Goal: Check status

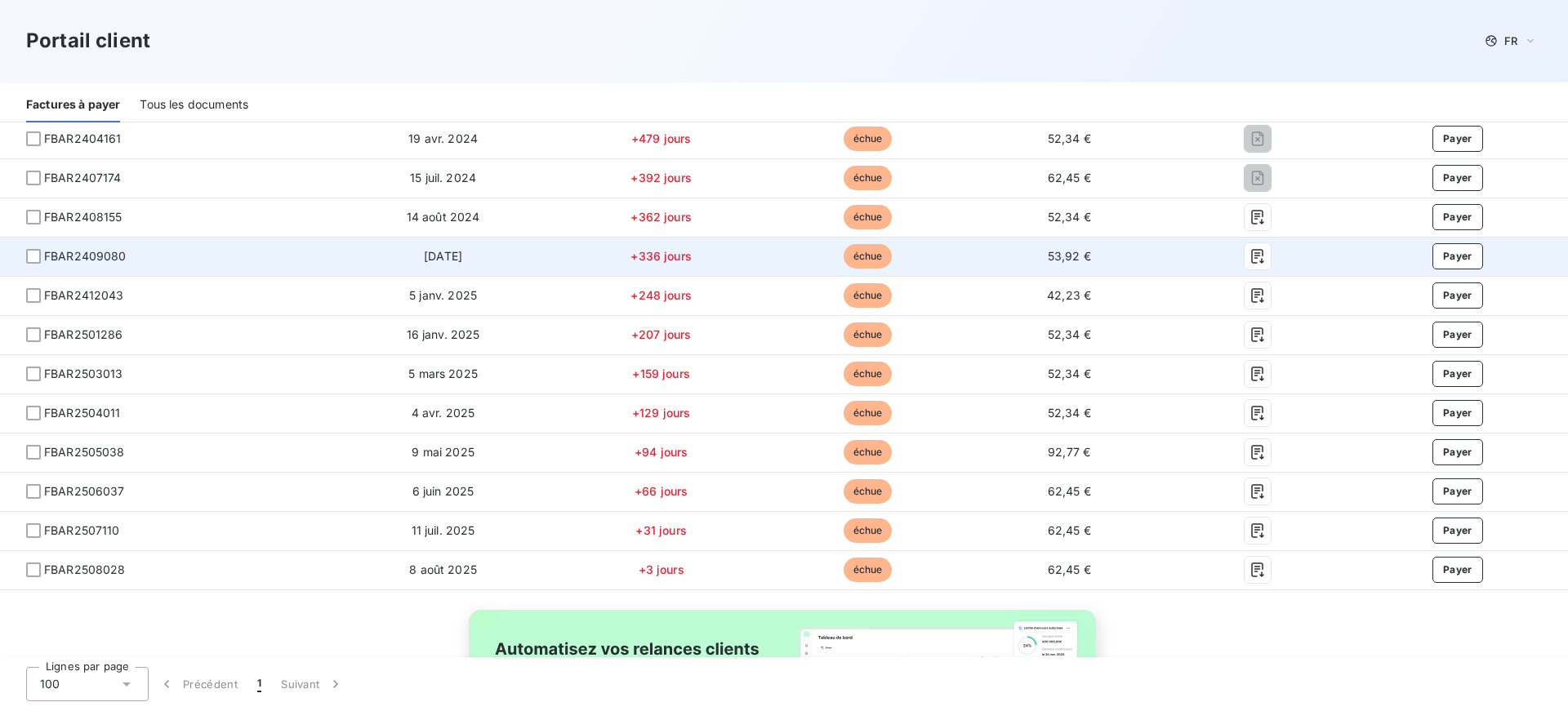
scroll to position [326, 0]
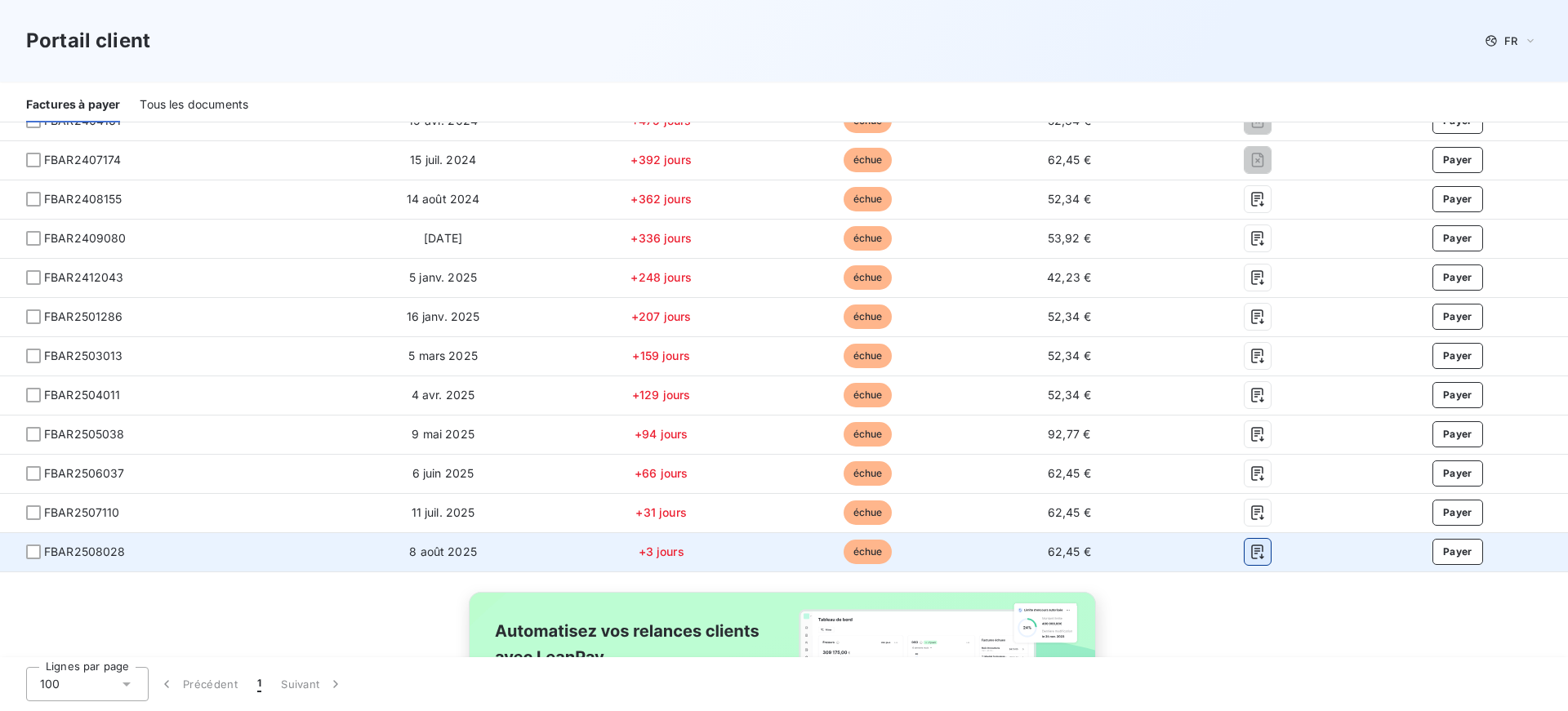
click at [1249, 551] on icon "button" at bounding box center [1257, 552] width 17 height 17
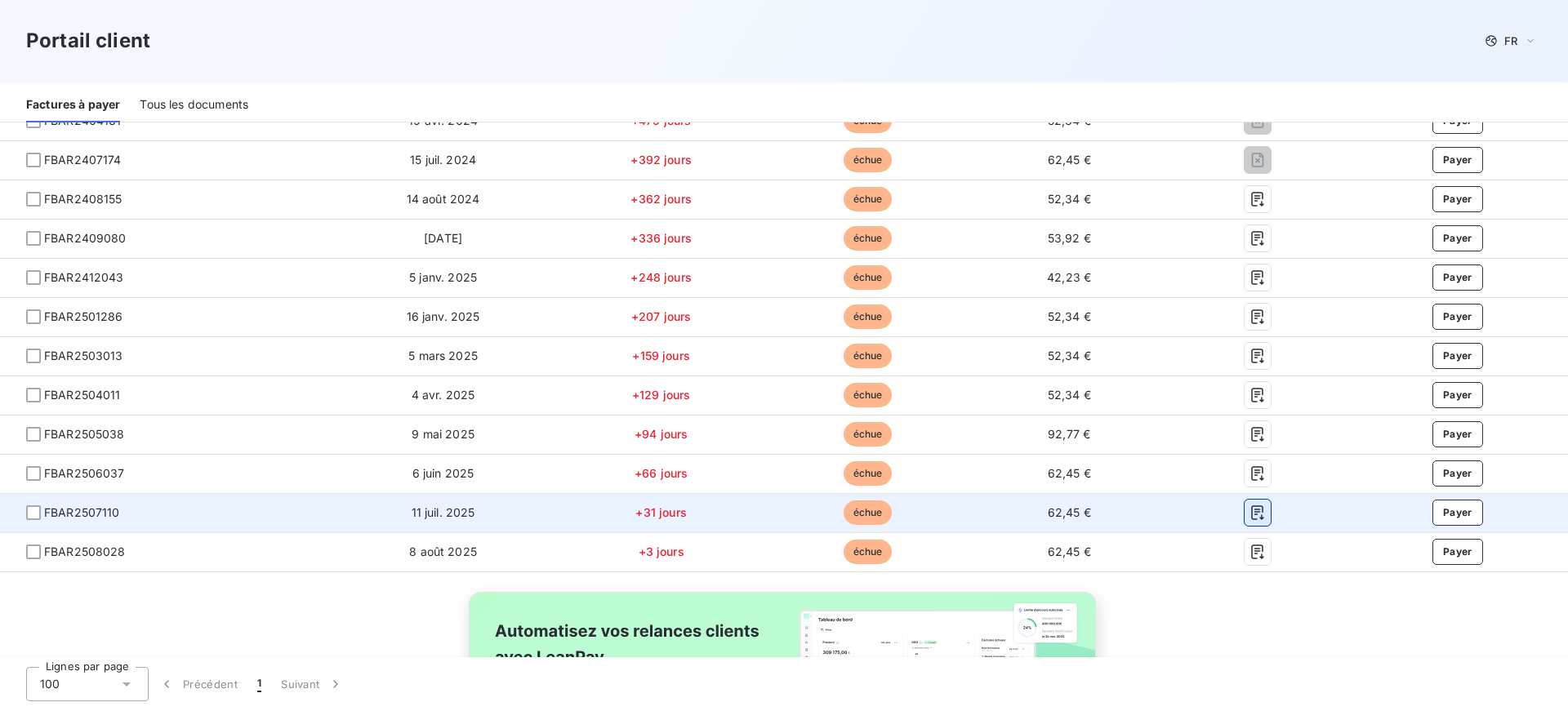
click at [1249, 513] on icon "button" at bounding box center [1257, 512] width 17 height 17
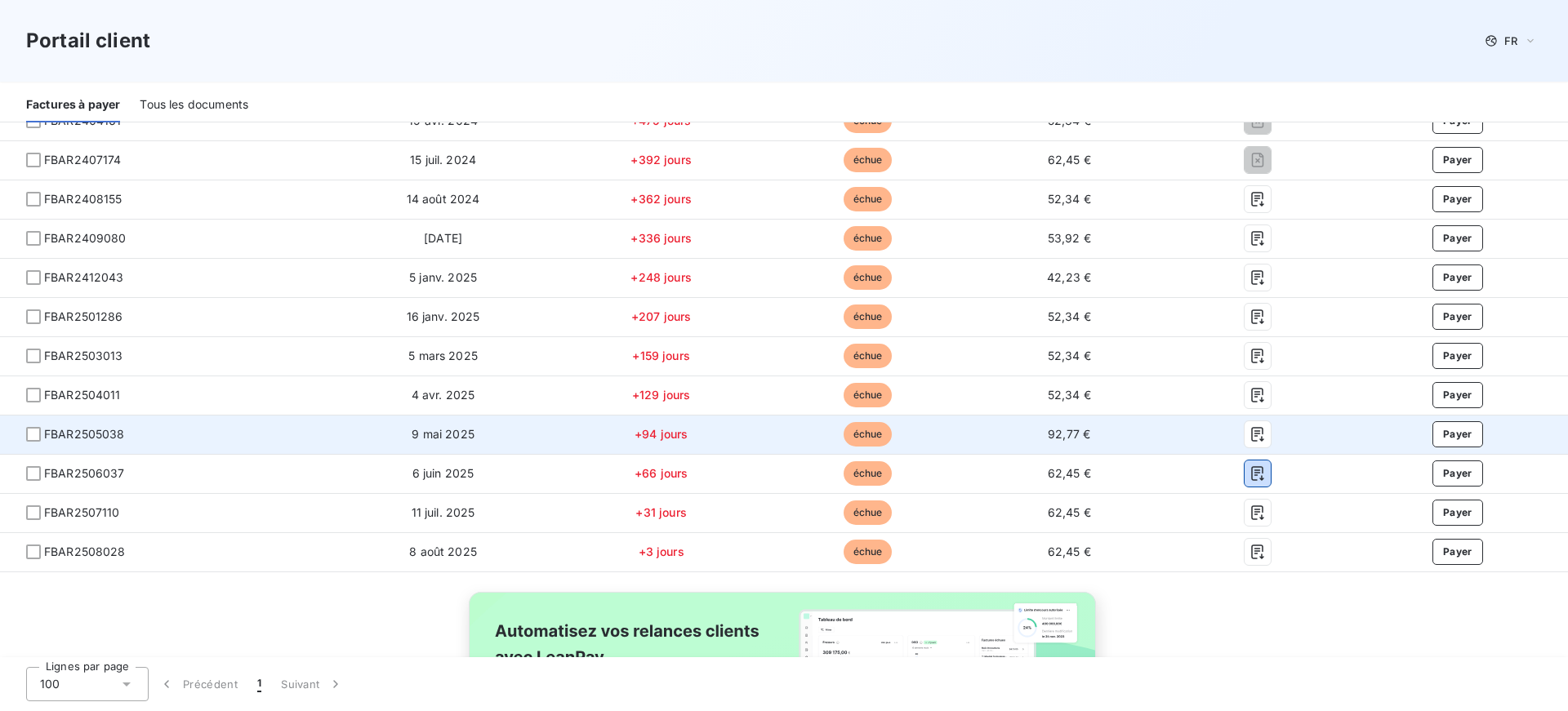
drag, startPoint x: 1248, startPoint y: 471, endPoint x: 1297, endPoint y: 429, distance: 64.5
click at [1248, 465] on button "button" at bounding box center [1257, 474] width 26 height 26
click at [1249, 429] on icon "button" at bounding box center [1257, 434] width 17 height 17
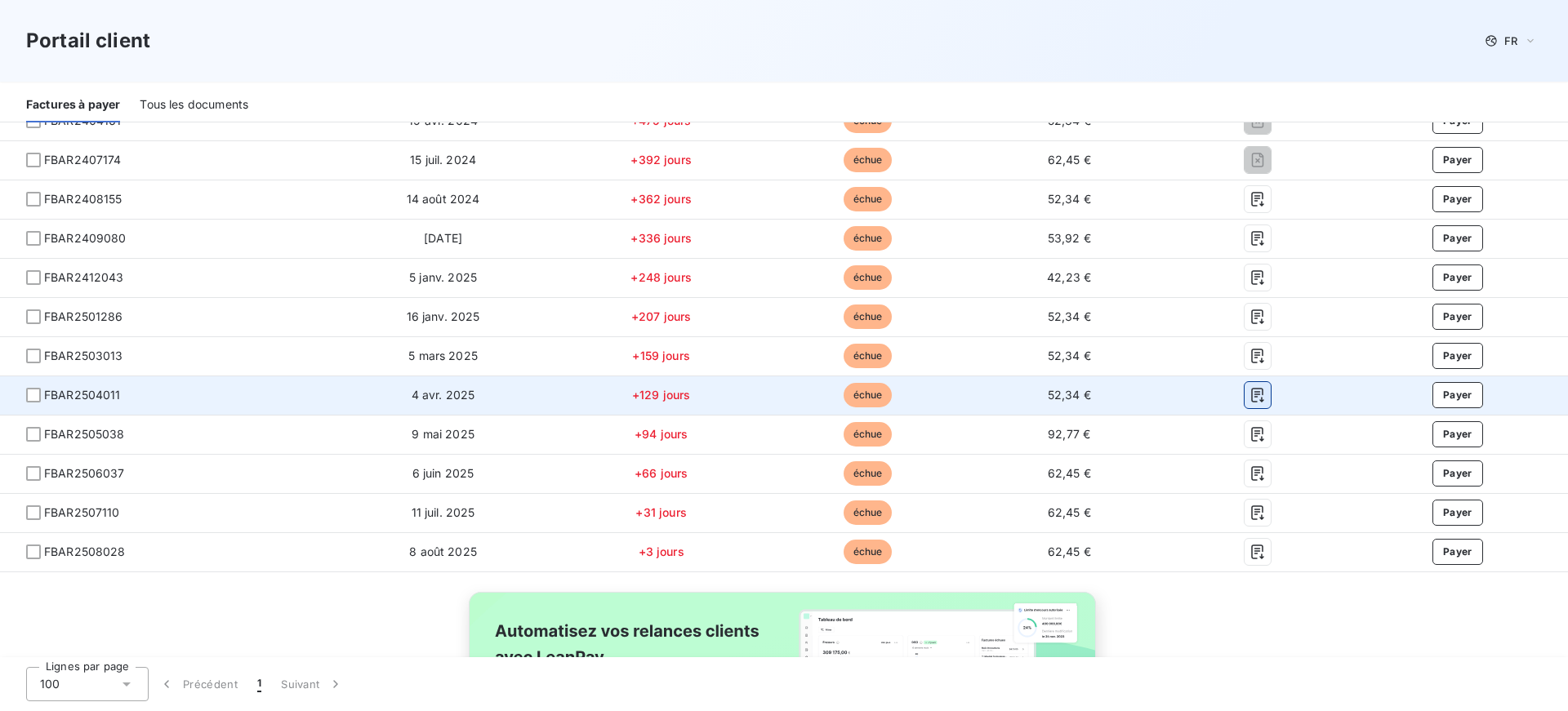
click at [1252, 392] on icon "button" at bounding box center [1258, 395] width 12 height 15
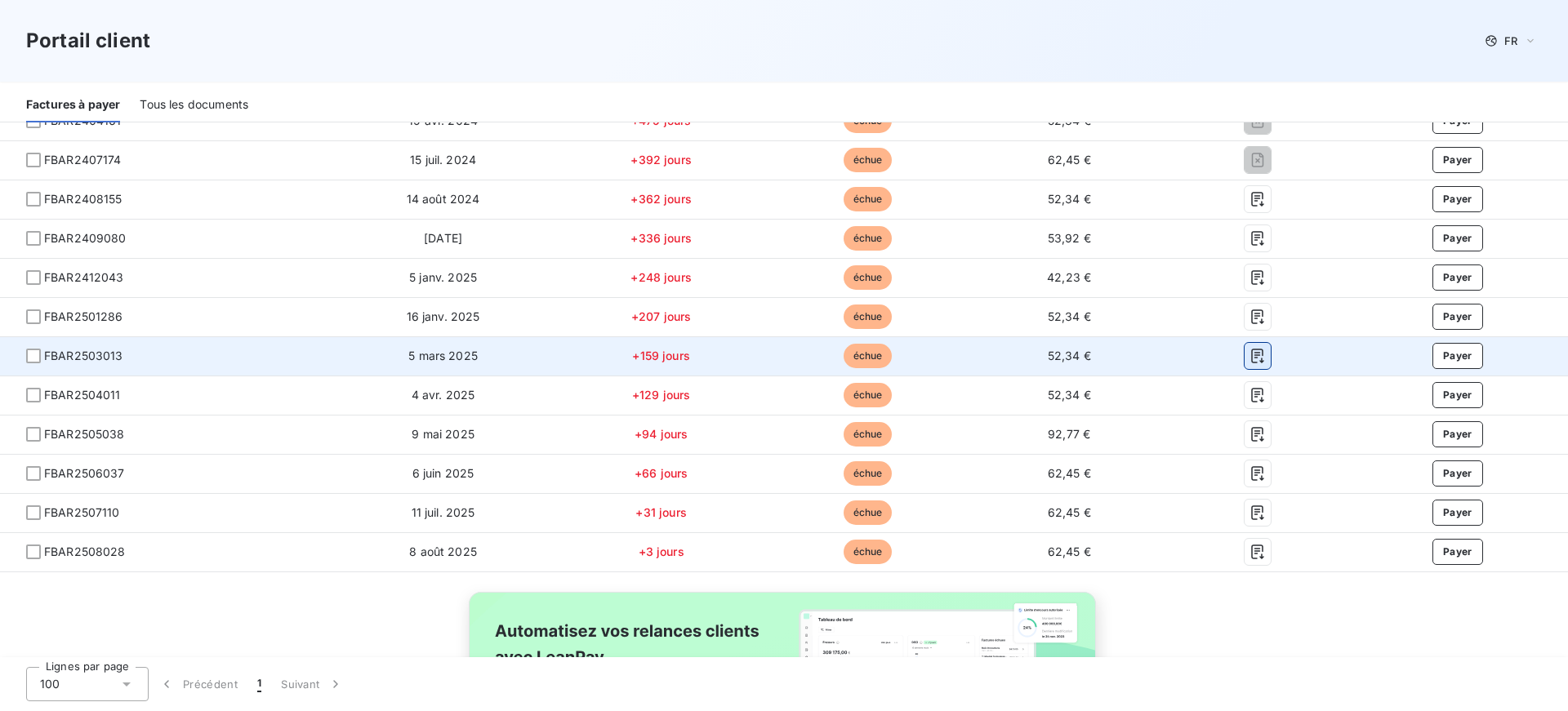
click at [1249, 352] on icon "button" at bounding box center [1257, 356] width 17 height 17
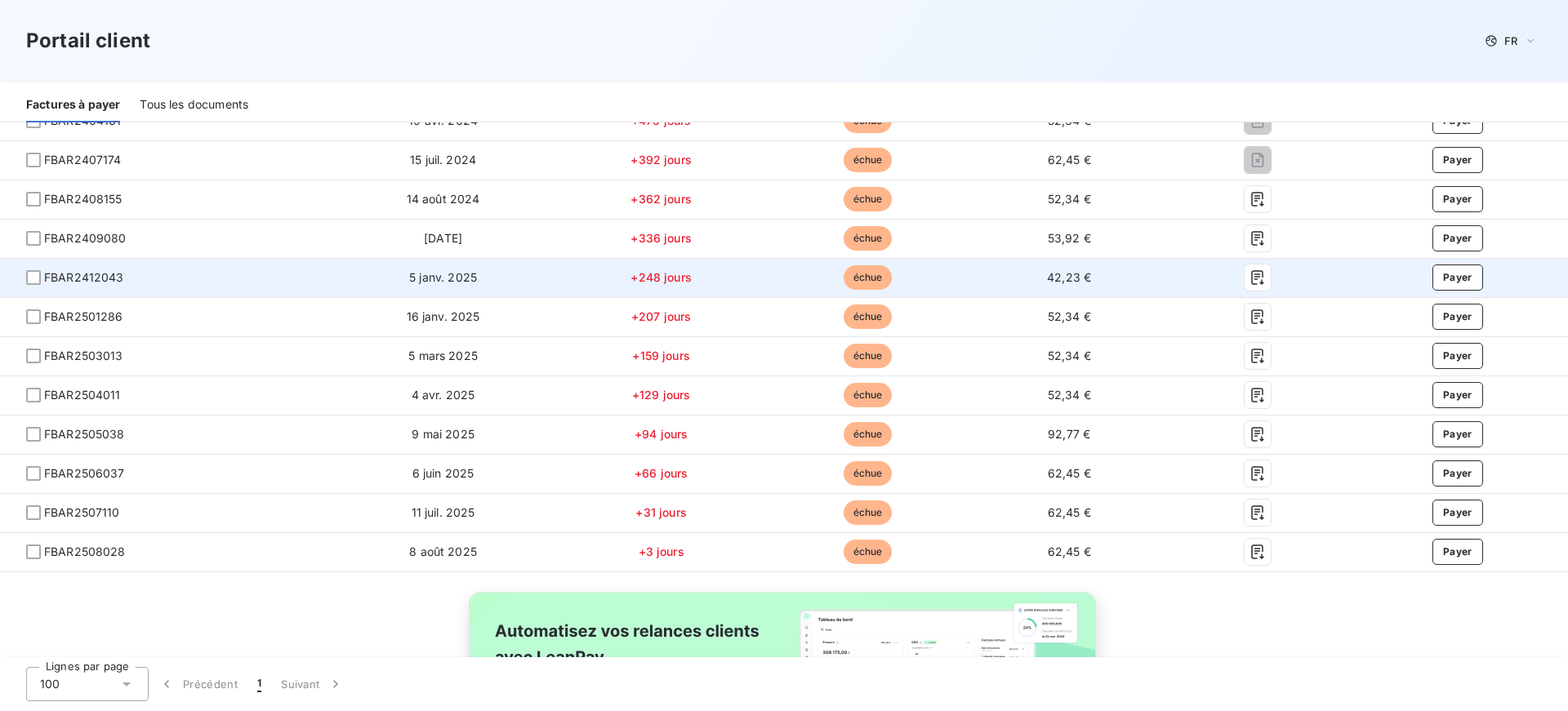
click at [1130, 279] on td "42,23 €" at bounding box center [1068, 278] width 199 height 40
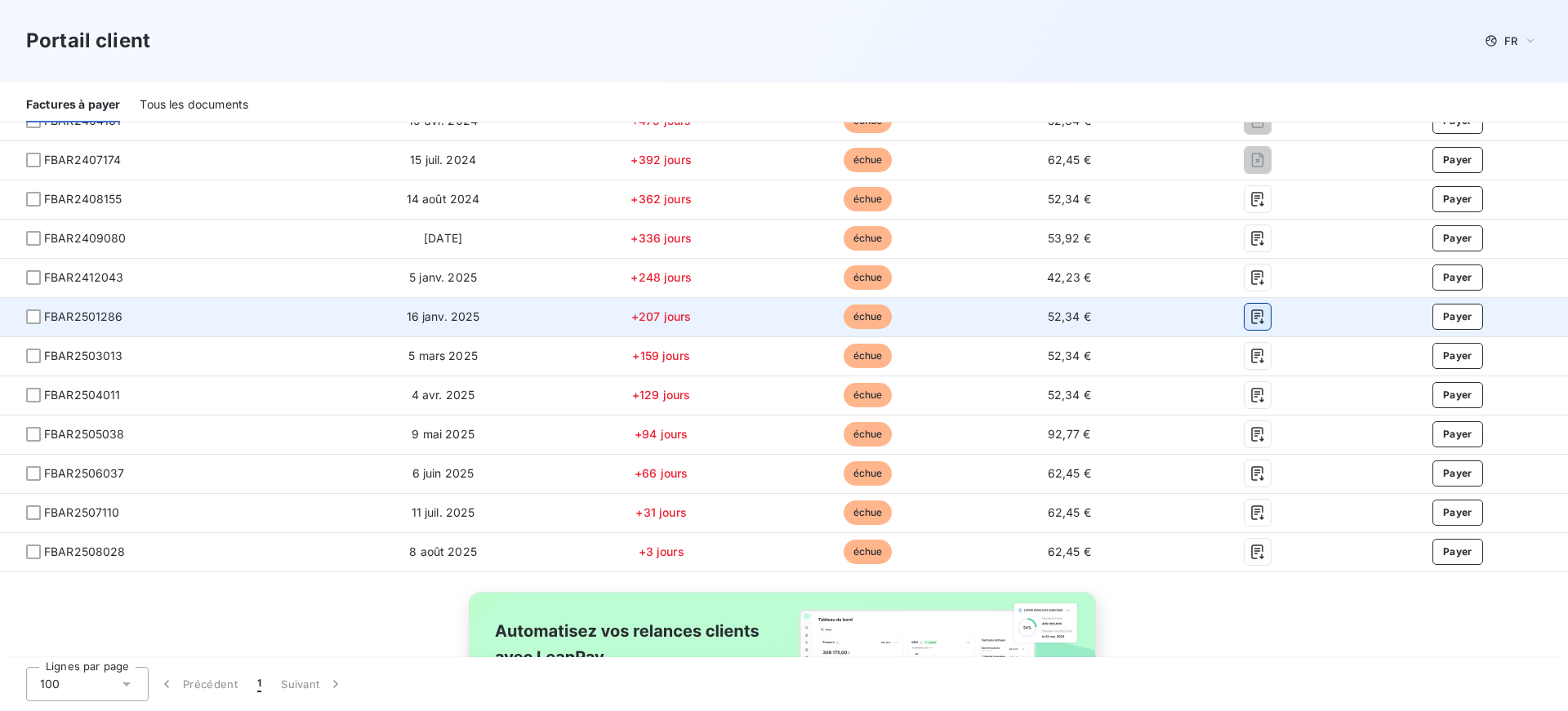
click at [1252, 313] on icon "button" at bounding box center [1258, 316] width 12 height 15
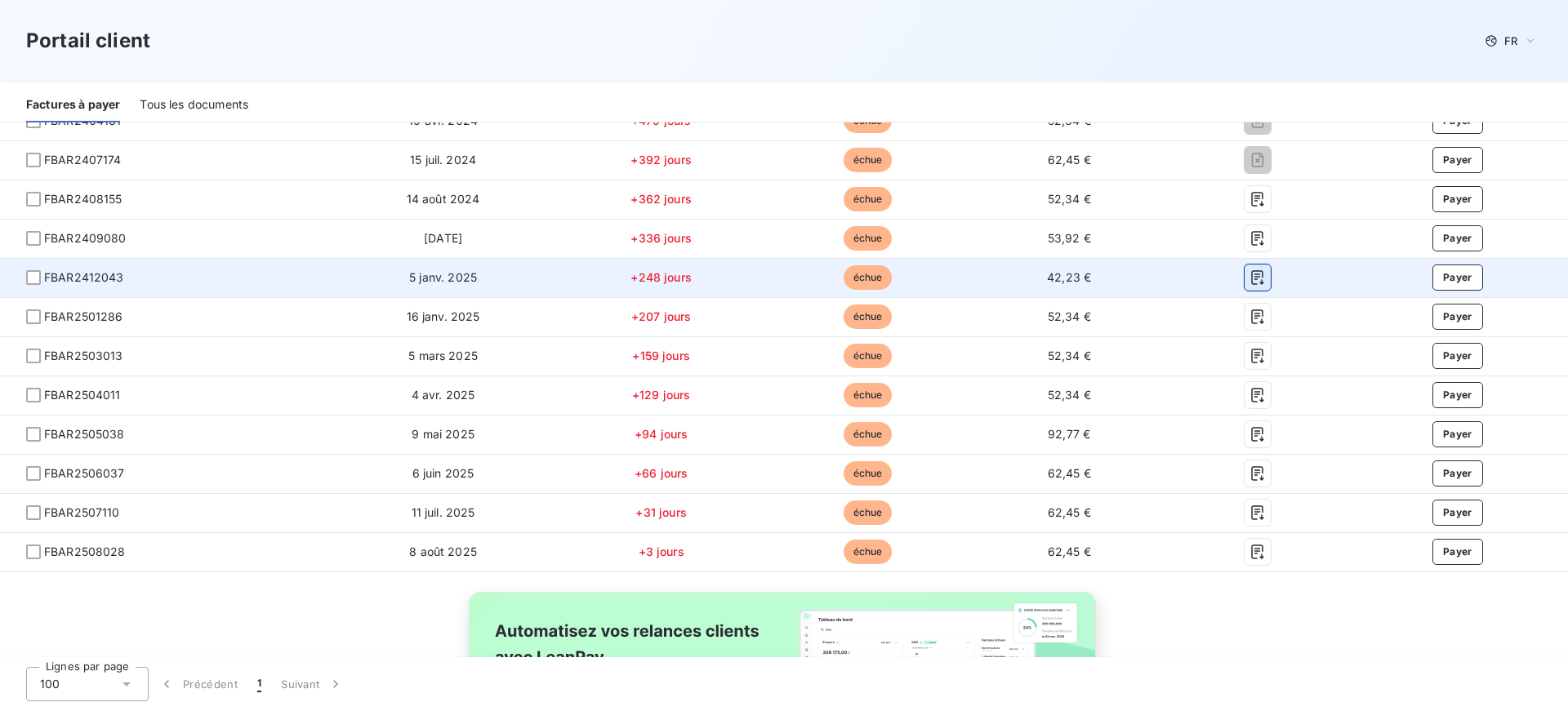
click at [1249, 279] on icon "button" at bounding box center [1257, 278] width 17 height 17
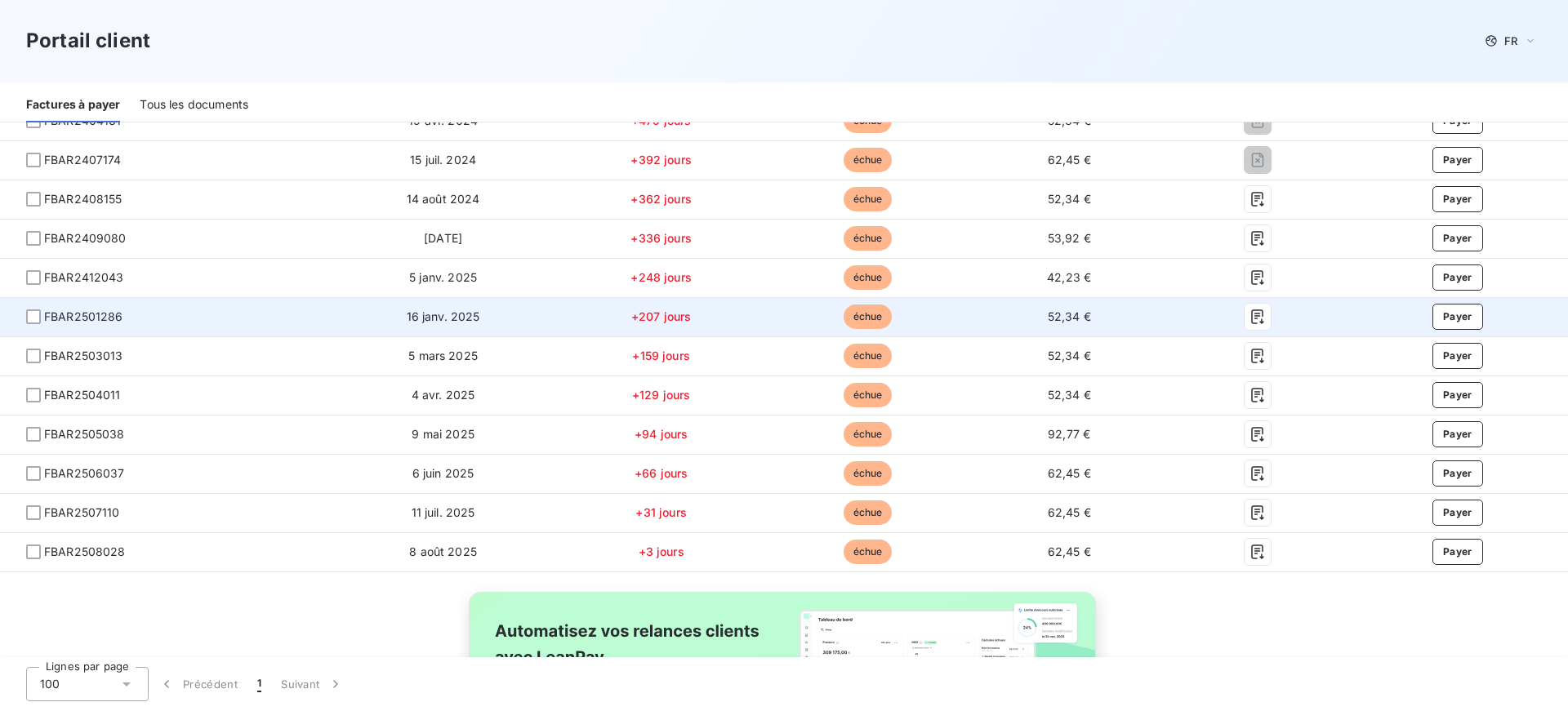
click at [1145, 303] on td "52,34 €" at bounding box center [1068, 317] width 199 height 40
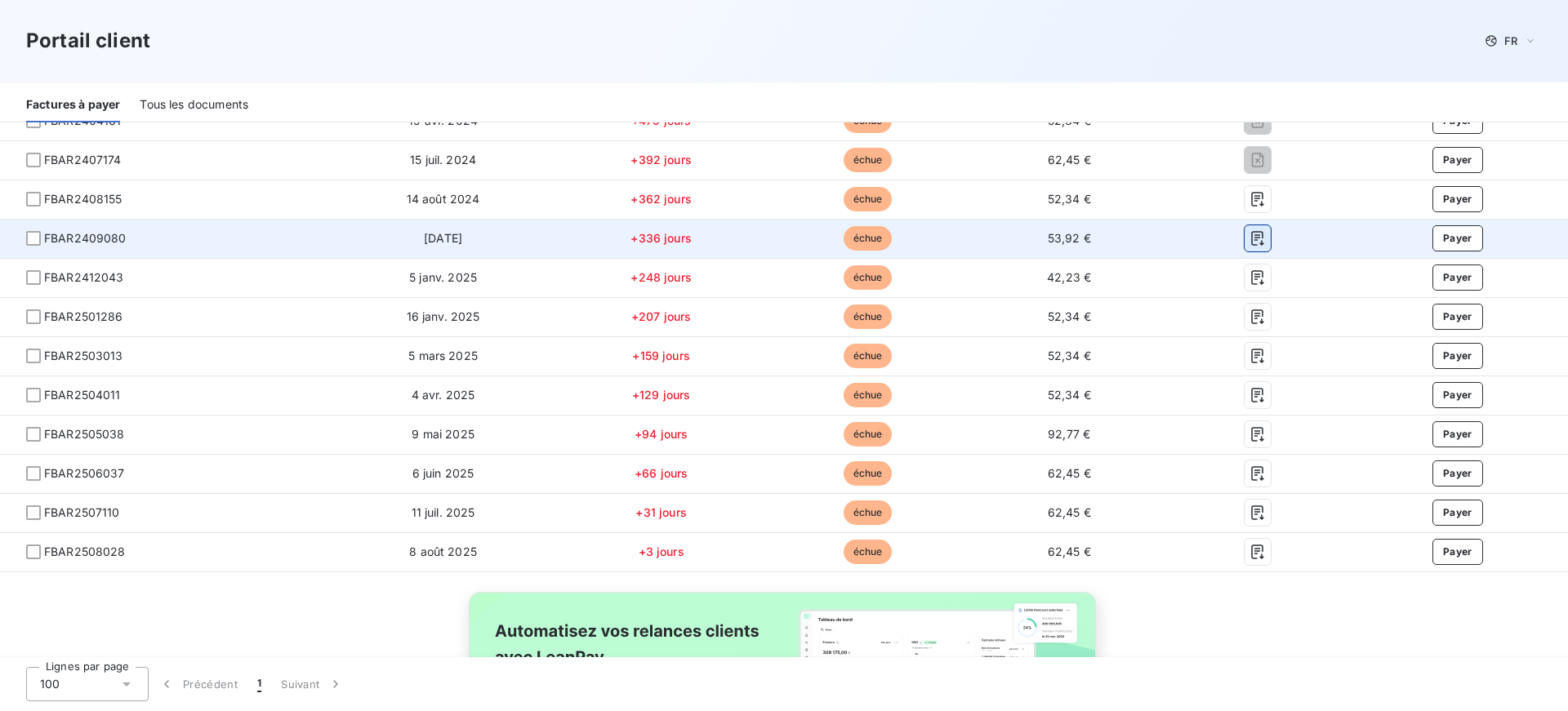
click at [1249, 235] on icon "button" at bounding box center [1257, 238] width 17 height 17
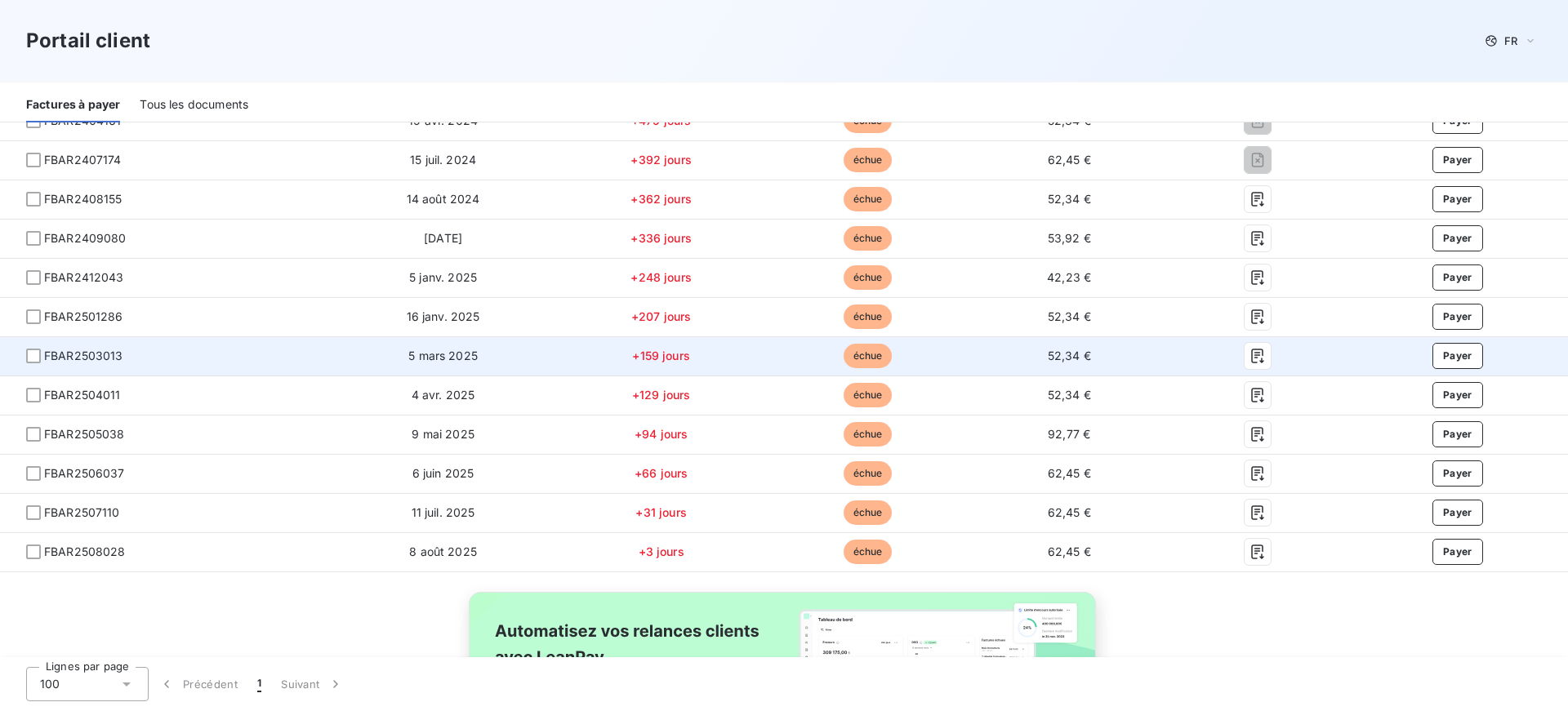
click at [1169, 358] on td at bounding box center [1258, 356] width 179 height 40
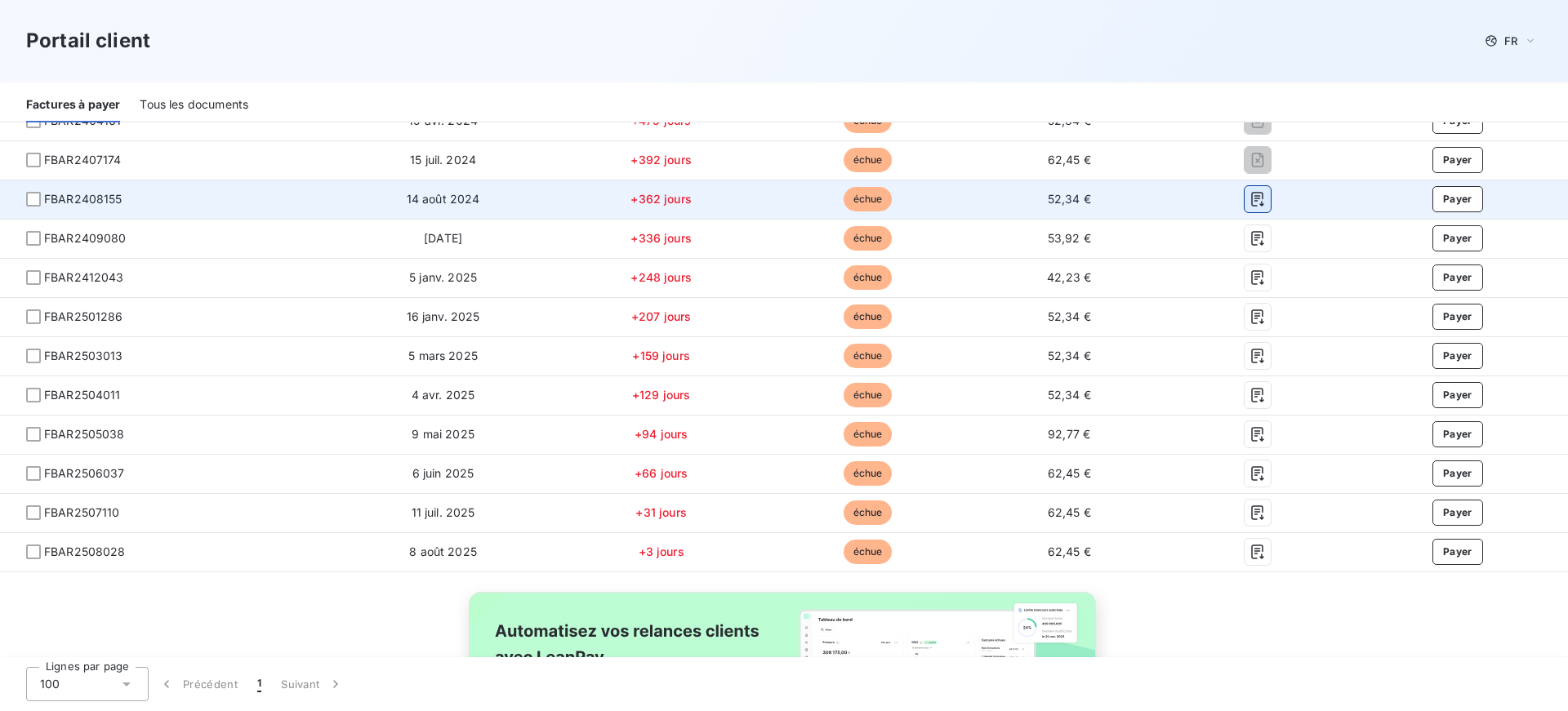
click at [1252, 199] on icon "button" at bounding box center [1258, 199] width 12 height 15
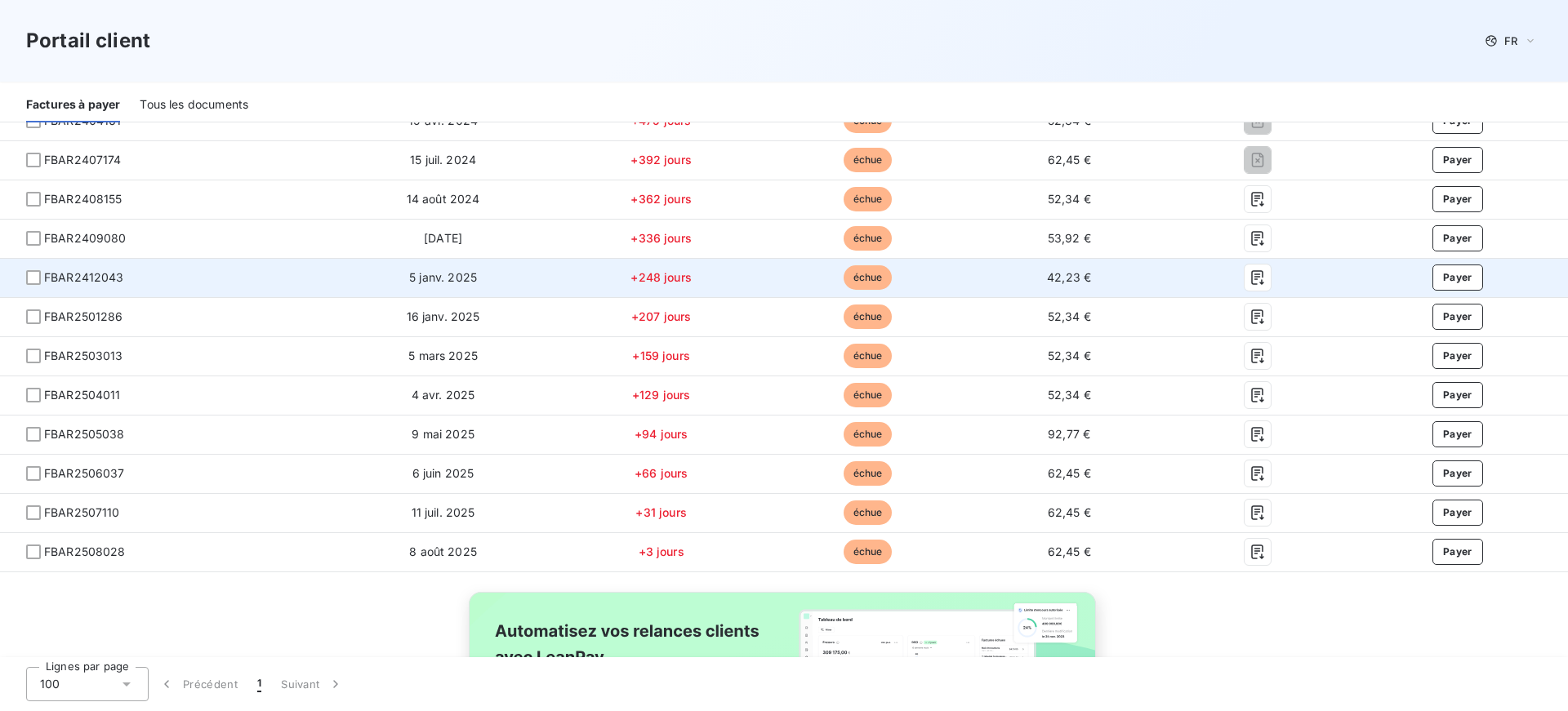
click at [1182, 290] on div at bounding box center [1258, 278] width 152 height 26
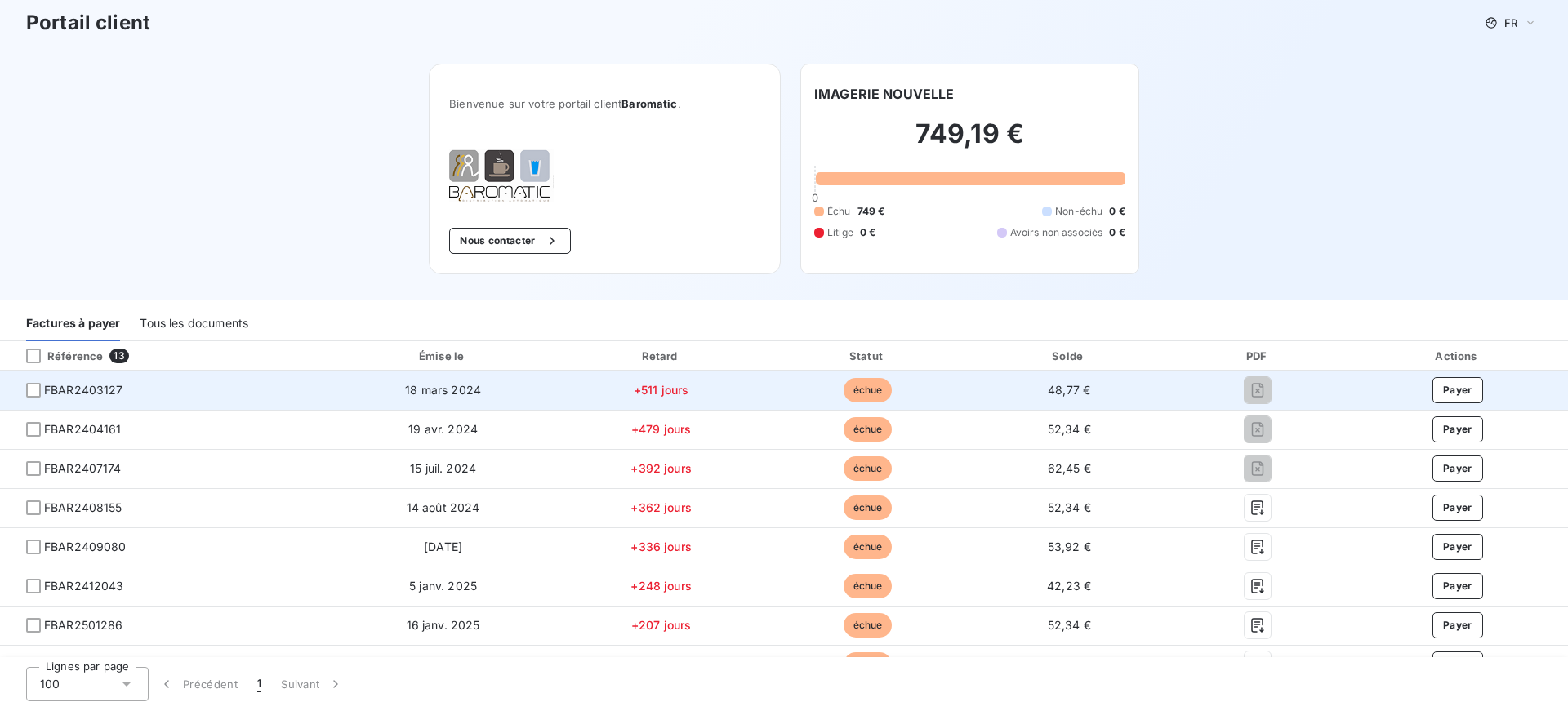
scroll to position [0, 0]
